Goal: Information Seeking & Learning: Learn about a topic

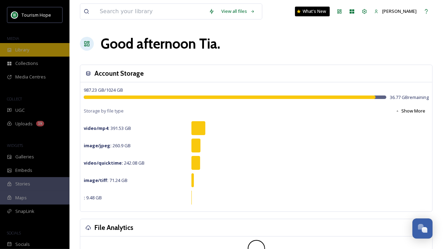
click at [42, 51] on div "Library" at bounding box center [34, 50] width 69 height 14
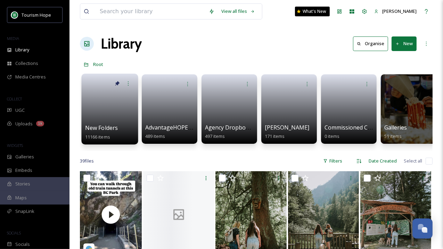
click at [118, 112] on link at bounding box center [110, 107] width 50 height 34
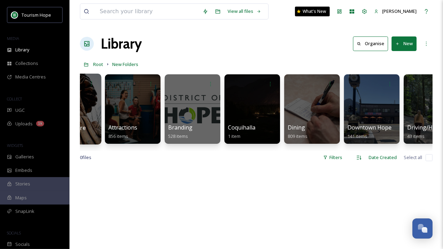
scroll to position [0, 214]
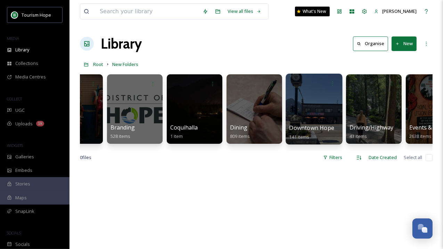
click at [326, 108] on div at bounding box center [314, 109] width 57 height 71
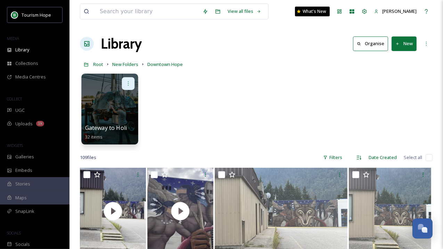
click at [130, 83] on icon at bounding box center [128, 84] width 6 height 6
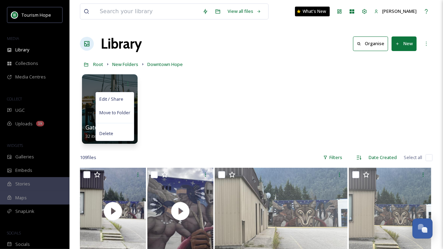
click at [167, 106] on div "Edit / Share Move to Folder Delete Gateway to Holidayland Sign 32 items" at bounding box center [256, 111] width 353 height 80
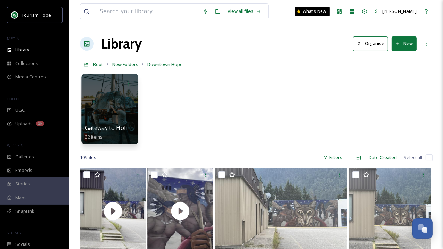
click at [126, 119] on div at bounding box center [109, 109] width 57 height 71
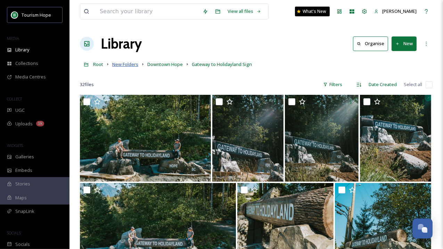
click at [124, 62] on span "New Folders" at bounding box center [125, 64] width 26 height 6
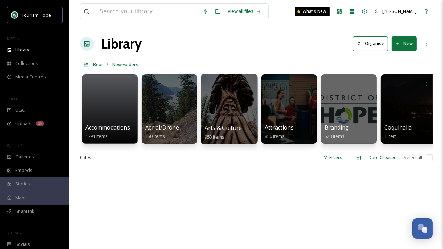
click at [227, 116] on div at bounding box center [229, 109] width 57 height 71
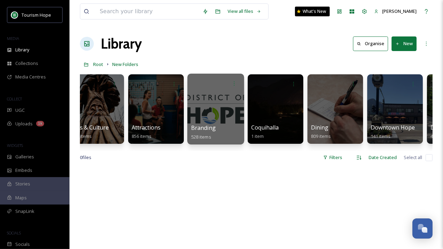
scroll to position [0, 139]
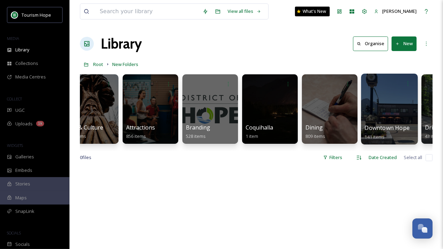
click at [380, 112] on div at bounding box center [389, 109] width 57 height 71
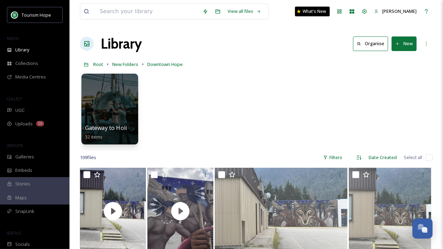
click at [98, 126] on span "Gateway to Holidayland Sign" at bounding box center [122, 128] width 75 height 8
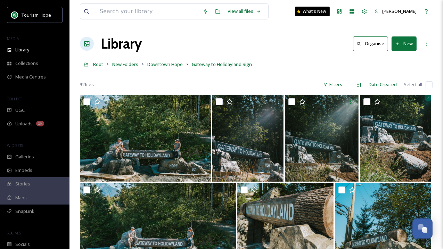
click at [428, 85] on input "checkbox" at bounding box center [429, 84] width 7 height 7
checkbox input "true"
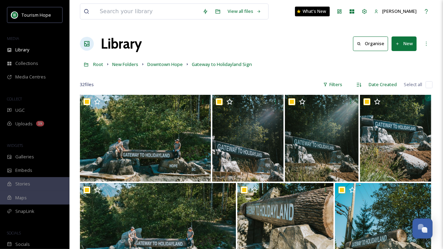
checkbox input "true"
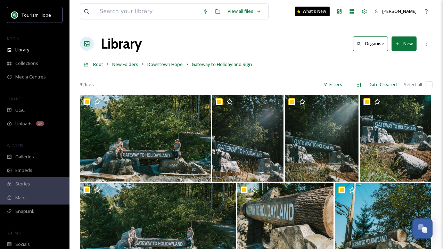
checkbox input "true"
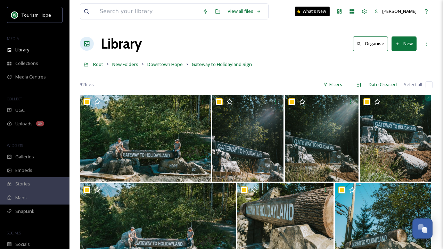
checkbox input "true"
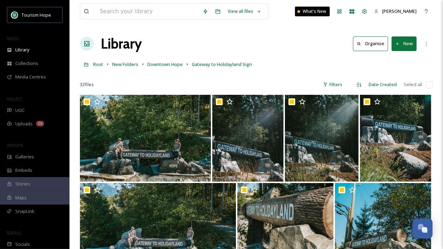
checkbox input "true"
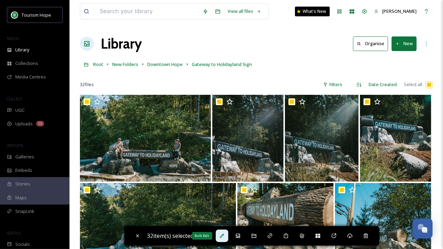
click at [224, 236] on icon at bounding box center [222, 236] width 4 height 4
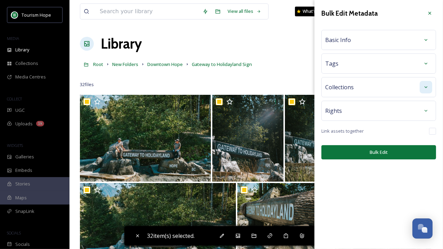
click at [426, 84] on icon at bounding box center [426, 87] width 6 height 6
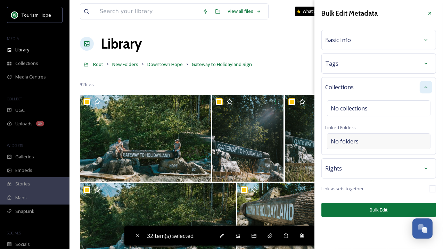
click at [361, 138] on div "No folders" at bounding box center [379, 141] width 104 height 16
click at [361, 138] on input at bounding box center [380, 141] width 106 height 15
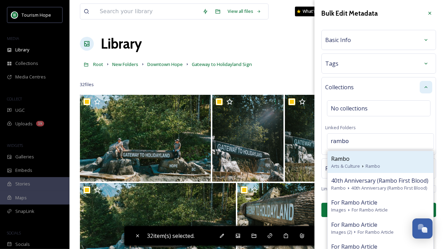
type input "rambo"
click at [371, 160] on div "Rambo" at bounding box center [380, 159] width 99 height 8
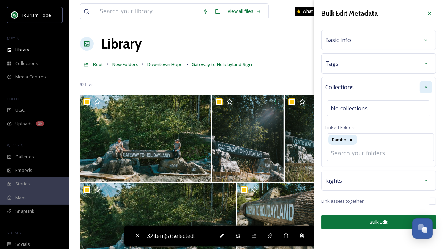
scroll to position [9, 0]
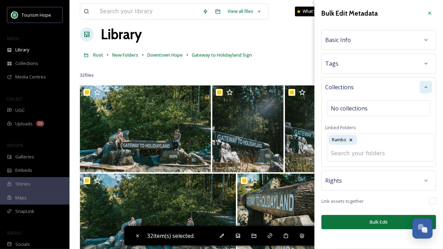
click at [364, 220] on div "Bulk Edit Metadata Basic Info Tags Collections No collections Linked Folders Ra…" at bounding box center [378, 118] width 129 height 236
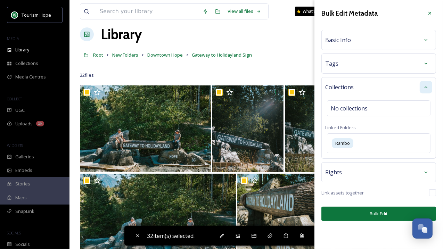
click at [374, 213] on button "Bulk Edit" at bounding box center [378, 214] width 115 height 14
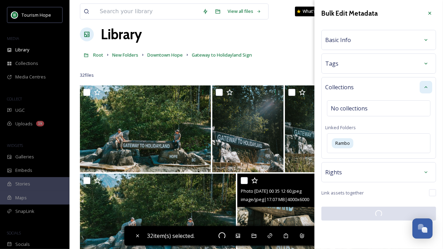
checkbox input "false"
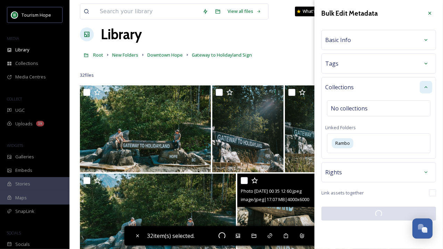
checkbox input "false"
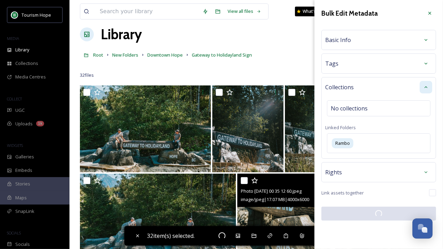
checkbox input "false"
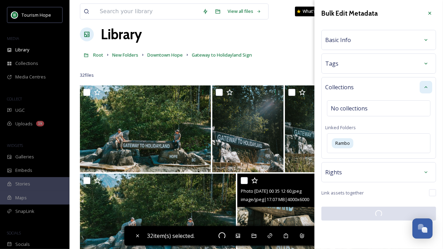
checkbox input "false"
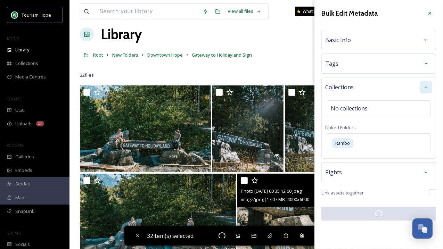
checkbox input "false"
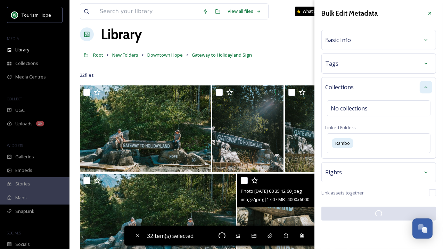
checkbox input "false"
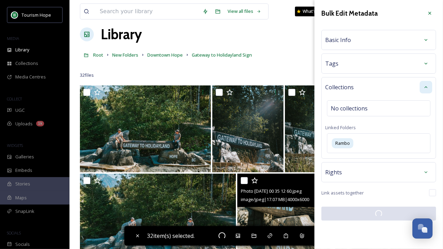
checkbox input "false"
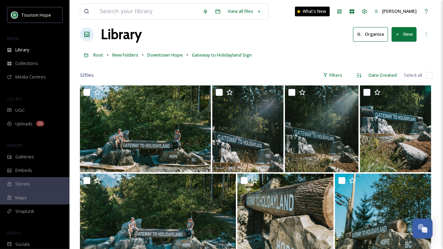
click at [164, 75] on div "32 file s Filters Date Created Select all" at bounding box center [256, 75] width 353 height 14
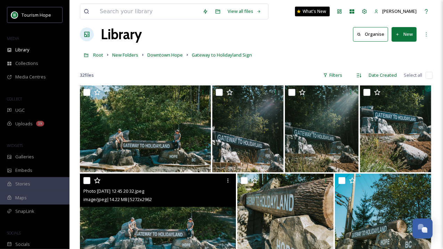
click at [198, 198] on div "image/jpeg | 14.22 MB | 5272 x 2962" at bounding box center [158, 199] width 151 height 8
click at [196, 218] on img at bounding box center [158, 217] width 156 height 87
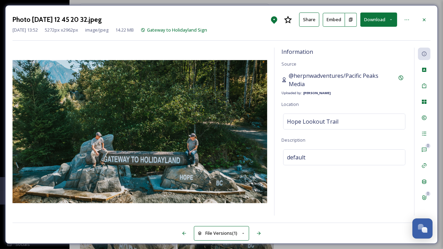
click at [311, 86] on span "@herpnwadventures/Pacific Peaks Media" at bounding box center [342, 80] width 106 height 17
drag, startPoint x: 310, startPoint y: 84, endPoint x: 289, endPoint y: 72, distance: 24.0
click at [289, 72] on span "@herpnwadventures/Pacific Peaks Media" at bounding box center [342, 80] width 106 height 17
copy span "@herpnwadventures/Pacific Peaks Media"
click at [425, 17] on icon at bounding box center [424, 20] width 6 height 6
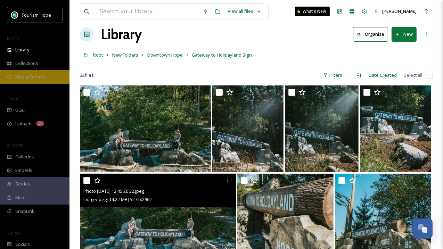
click at [34, 76] on span "Media Centres" at bounding box center [30, 77] width 31 height 7
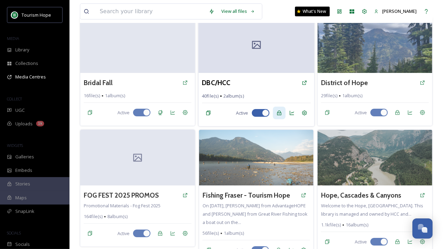
scroll to position [90, 0]
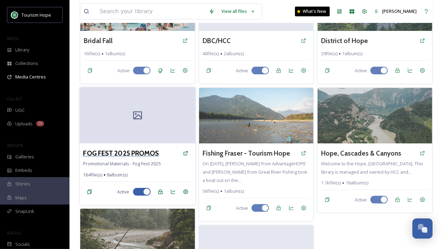
click at [130, 153] on h3 "FOG FEST 2025 PROMOS" at bounding box center [121, 153] width 76 height 10
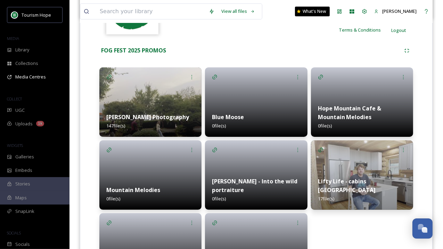
scroll to position [118, 0]
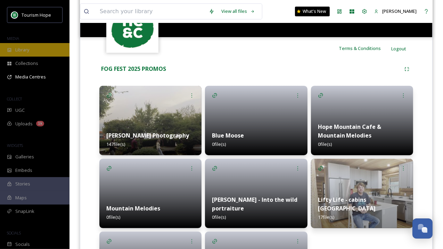
click at [25, 50] on span "Library" at bounding box center [22, 50] width 14 height 7
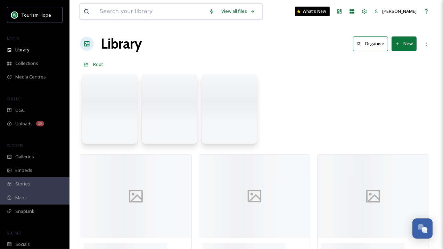
click at [146, 8] on input at bounding box center [150, 11] width 109 height 15
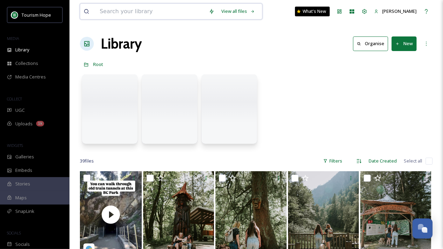
paste input "@frankbythefoot77"
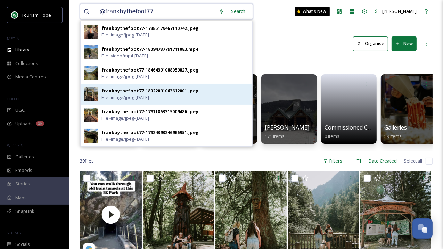
type input "@frankbythefoot77"
click at [136, 96] on span "File - image/jpeg - [DATE]" at bounding box center [125, 97] width 48 height 7
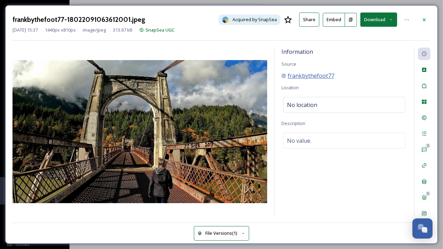
click at [306, 77] on span "frankbythefoot77" at bounding box center [311, 76] width 47 height 8
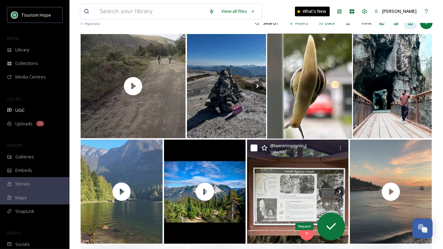
scroll to position [208, 0]
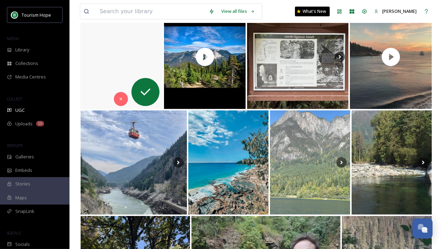
click at [100, 67] on video "One of the beautiful and quiet lake in BC. 🏖️☀️\a\acan you guess the place?\a\a…" at bounding box center [121, 57] width 83 height 105
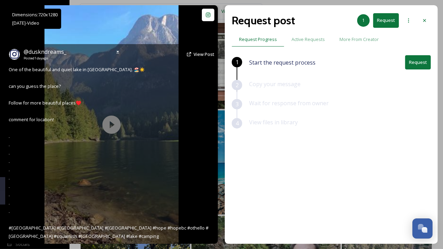
click at [113, 123] on div "@ duskndreams_ Posted 1 day ago View Post One of the beautiful and quiet lake i…" at bounding box center [111, 144] width 213 height 200
click at [118, 51] on icon at bounding box center [117, 52] width 3 height 2
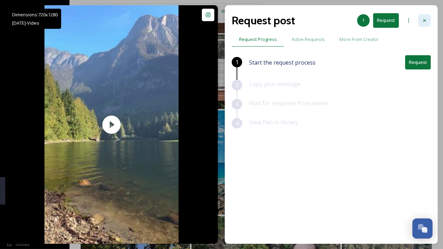
click at [426, 19] on icon at bounding box center [425, 21] width 6 height 6
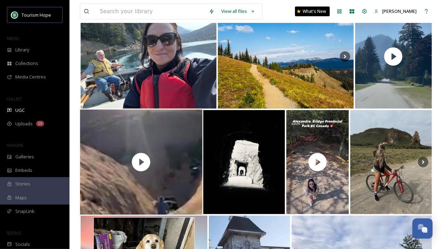
scroll to position [625, 0]
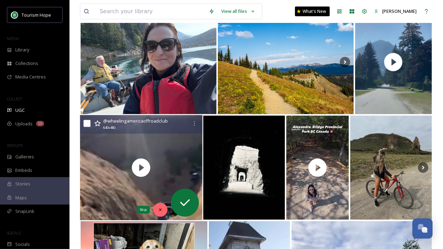
click at [161, 208] on icon at bounding box center [160, 209] width 5 height 5
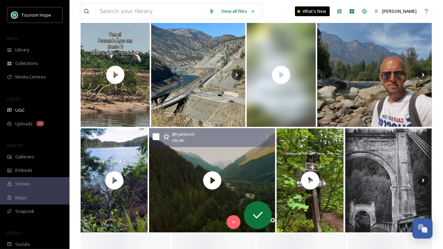
scroll to position [1063, 0]
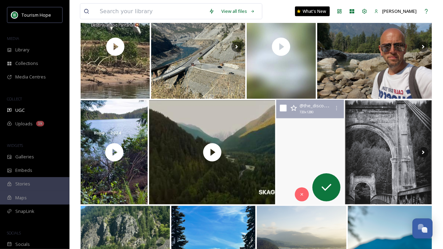
click at [294, 166] on video "September, 2024. A visit to the historic Alexandra Bridge. #yalebc #alexandrabr…" at bounding box center [310, 152] width 68 height 105
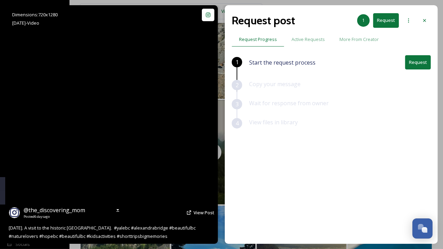
click at [100, 125] on video "September, 2024. A visit to the historic Alexandra Bridge. #yalebc #alexandrabr…" at bounding box center [111, 124] width 134 height 239
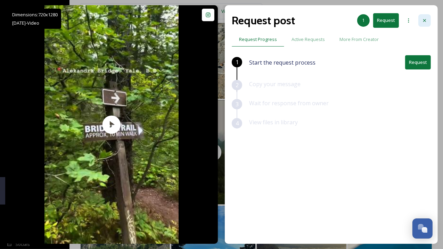
click at [426, 19] on icon at bounding box center [425, 21] width 6 height 6
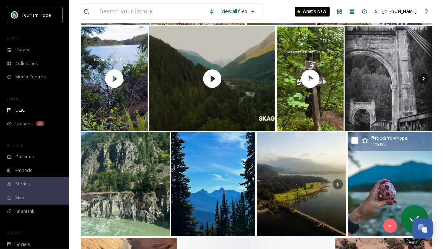
scroll to position [1138, 0]
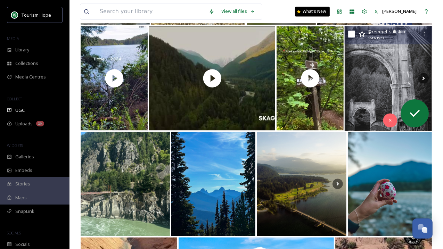
click at [383, 84] on img at bounding box center [389, 78] width 88 height 105
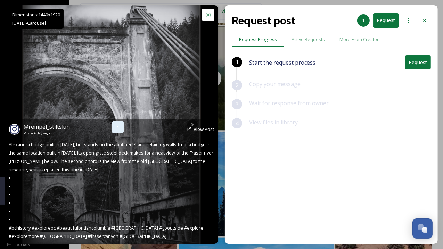
click at [117, 126] on icon at bounding box center [118, 127] width 6 height 6
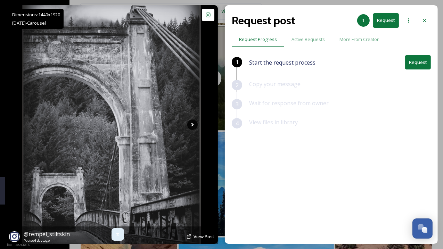
click at [194, 126] on icon at bounding box center [192, 125] width 10 height 10
click at [194, 125] on icon at bounding box center [192, 125] width 10 height 10
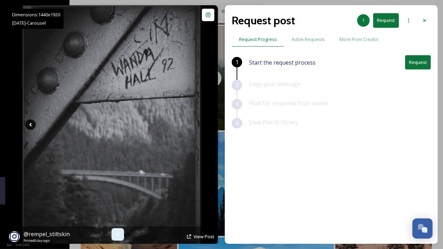
click at [29, 124] on icon at bounding box center [30, 125] width 10 height 10
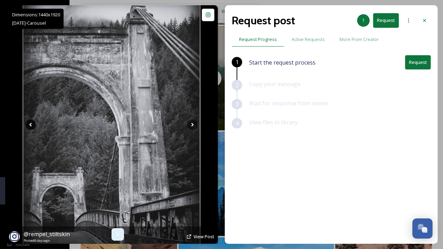
click at [29, 124] on icon at bounding box center [30, 125] width 10 height 10
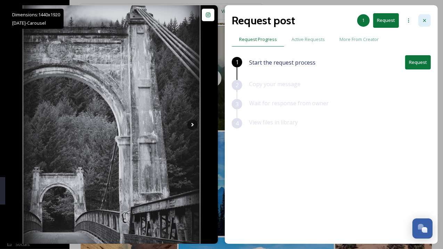
click at [424, 20] on icon at bounding box center [425, 21] width 6 height 6
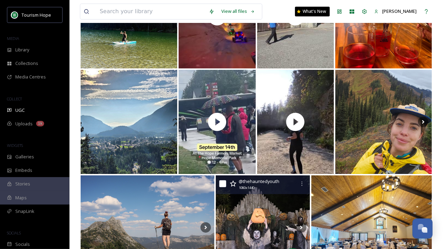
scroll to position [1735, 0]
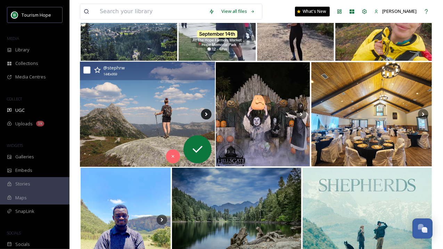
click at [207, 114] on icon at bounding box center [206, 115] width 2 height 4
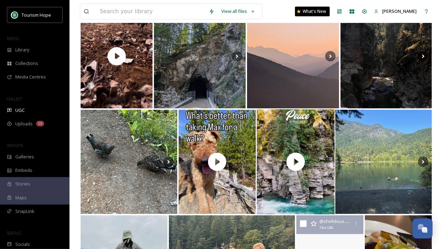
scroll to position [2069, 0]
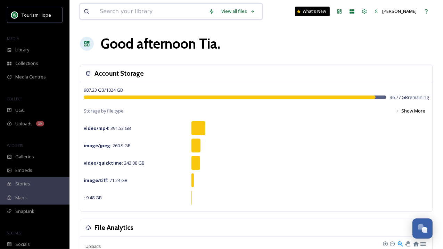
click at [109, 13] on input at bounding box center [150, 11] width 109 height 15
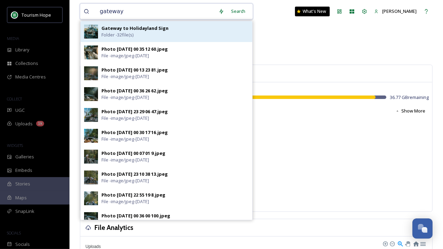
type input "gateway"
click at [119, 29] on strong "Gateway to Holidayland Sign" at bounding box center [134, 28] width 67 height 6
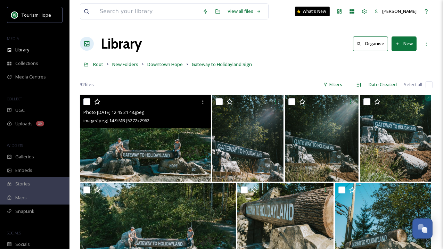
click at [138, 156] on img at bounding box center [145, 138] width 131 height 87
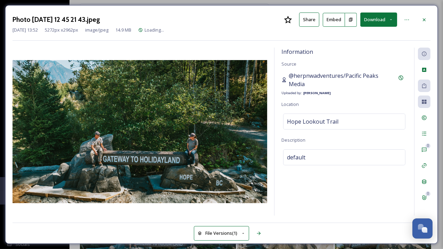
drag, startPoint x: 288, startPoint y: 77, endPoint x: 319, endPoint y: 83, distance: 30.9
click at [319, 83] on div "@herpnwadventures/Pacific Peaks Media" at bounding box center [337, 80] width 113 height 17
copy span "@herpnwadventures/Pacific Peaks Media"
